Goal: Find contact information: Find contact information

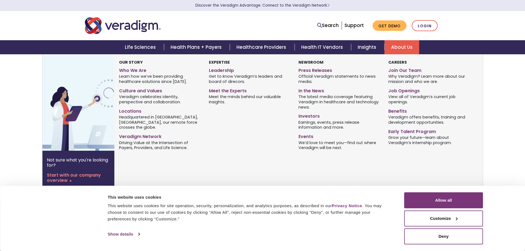
click at [401, 44] on link "About Us" at bounding box center [402, 47] width 35 height 14
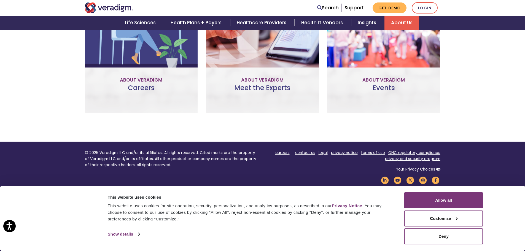
scroll to position [422, 0]
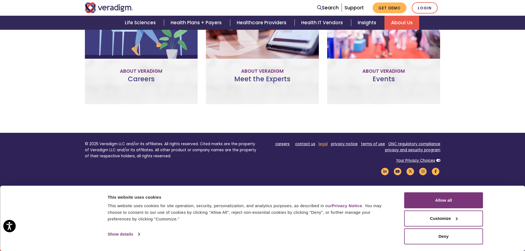
click at [324, 143] on link "legal" at bounding box center [323, 143] width 9 height 5
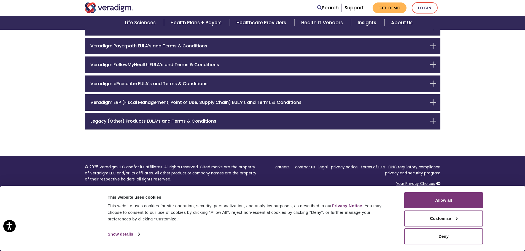
scroll to position [105, 0]
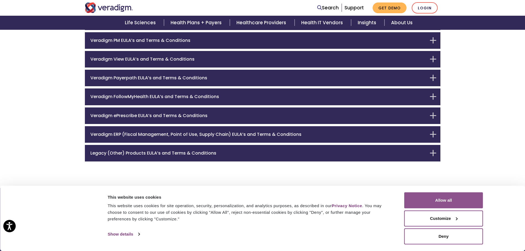
click at [450, 201] on button "Allow all" at bounding box center [443, 200] width 79 height 16
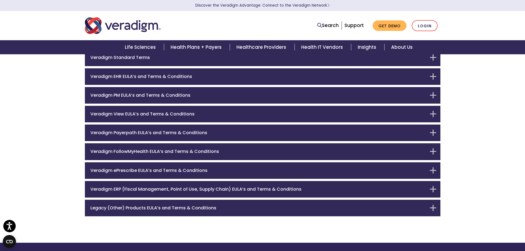
scroll to position [110, 0]
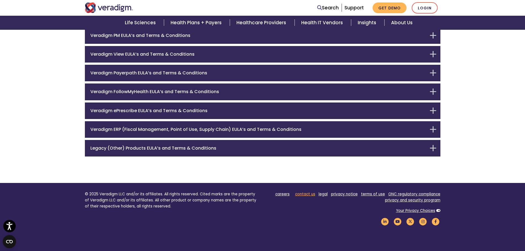
click at [300, 192] on link "contact us" at bounding box center [305, 194] width 20 height 5
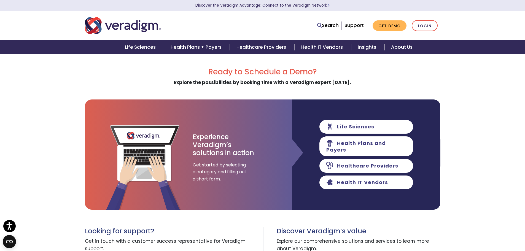
scroll to position [165, 0]
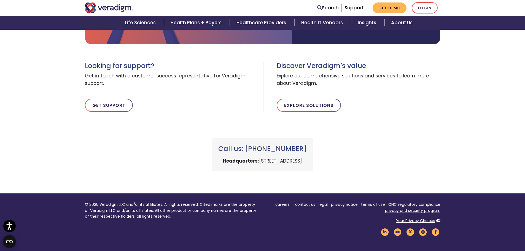
drag, startPoint x: 188, startPoint y: 160, endPoint x: 338, endPoint y: 162, distance: 150.0
click at [307, 162] on p "Headquarters: 222 W Merchandise Mart Plaza, Chicago, IL 60654" at bounding box center [262, 160] width 88 height 7
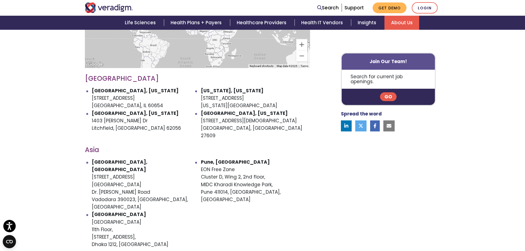
scroll to position [276, 0]
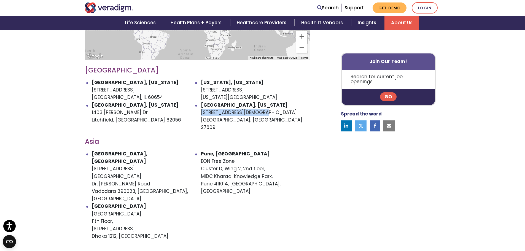
drag, startPoint x: 257, startPoint y: 106, endPoint x: 202, endPoint y: 108, distance: 55.8
click at [201, 108] on li "[GEOGRAPHIC_DATA], [US_STATE] [STREET_ADDRESS][DEMOGRAPHIC_DATA]" at bounding box center [255, 116] width 109 height 30
drag, startPoint x: 210, startPoint y: 107, endPoint x: 191, endPoint y: 111, distance: 19.7
click at [191, 111] on li "[GEOGRAPHIC_DATA], [US_STATE] [STREET_ADDRESS][PERSON_NAME][PERSON_NAME]" at bounding box center [146, 116] width 109 height 30
drag, startPoint x: 243, startPoint y: 114, endPoint x: 201, endPoint y: 106, distance: 42.6
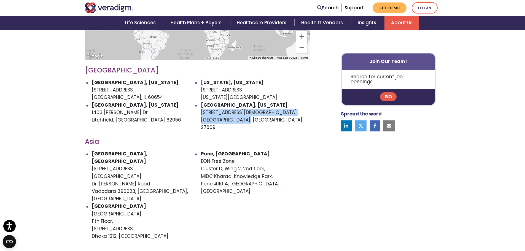
click at [201, 106] on li "[GEOGRAPHIC_DATA], [US_STATE] [STREET_ADDRESS][DEMOGRAPHIC_DATA]" at bounding box center [255, 116] width 109 height 30
